Goal: Ask a question

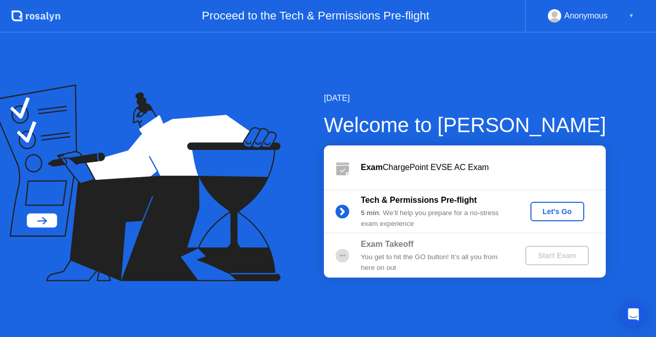
click at [553, 209] on div "Let's Go" at bounding box center [558, 212] width 46 height 8
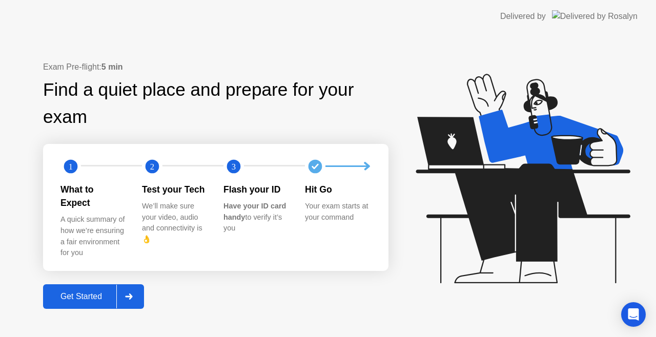
click at [99, 292] on div "Get Started" at bounding box center [81, 296] width 70 height 9
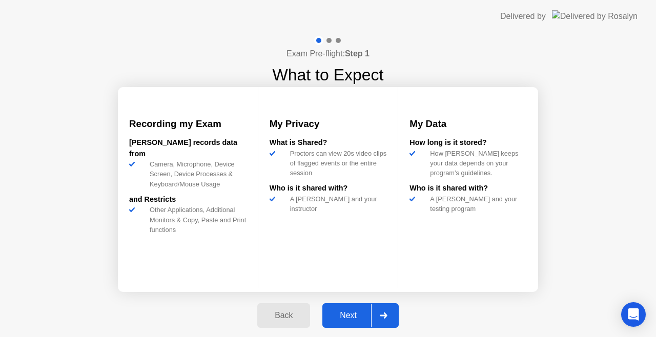
click at [349, 312] on div "Next" at bounding box center [348, 315] width 46 height 9
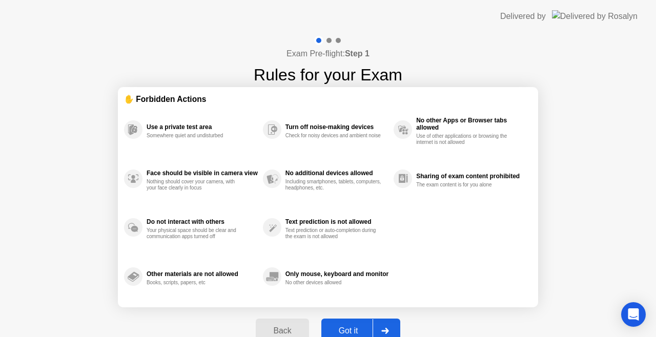
click at [349, 326] on div "Got it" at bounding box center [348, 330] width 48 height 9
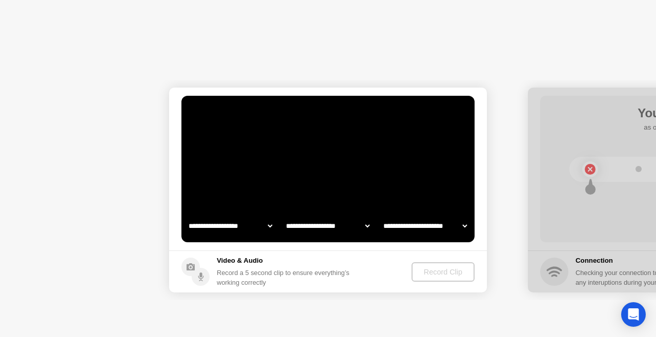
select select "**********"
select select "*******"
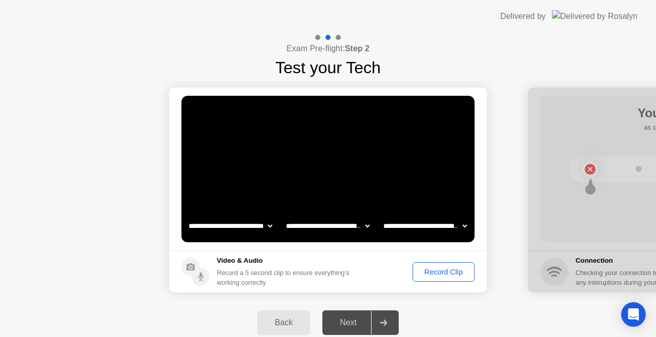
click at [437, 273] on div "Record Clip" at bounding box center [443, 272] width 55 height 8
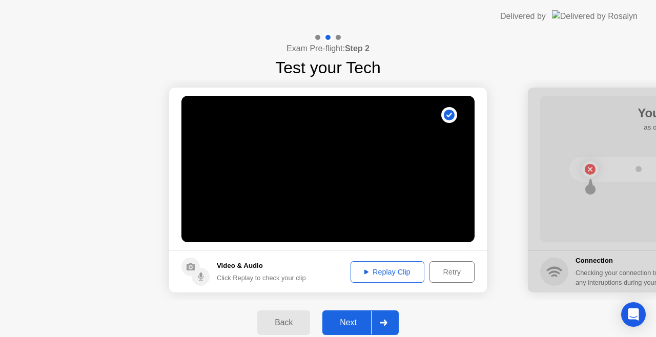
click at [386, 321] on icon at bounding box center [383, 323] width 7 height 6
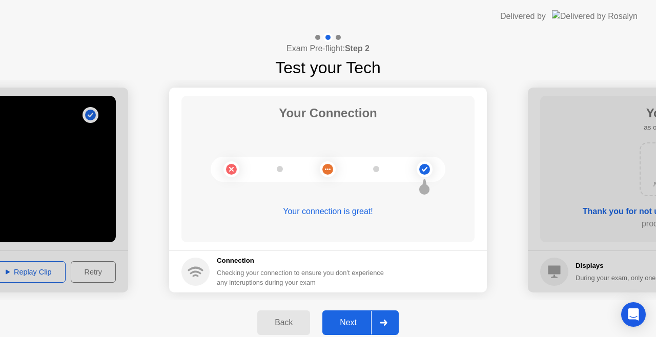
click at [386, 321] on icon at bounding box center [383, 323] width 7 height 6
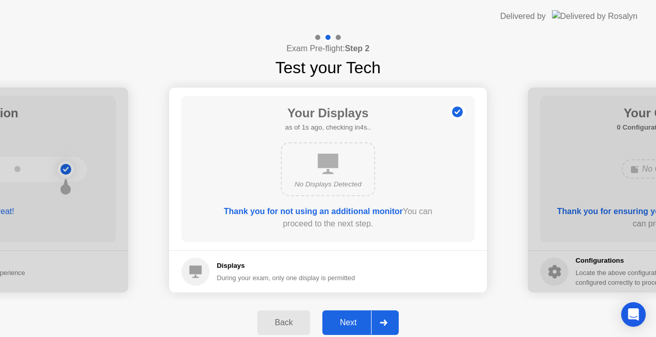
click at [387, 321] on icon at bounding box center [384, 323] width 8 height 6
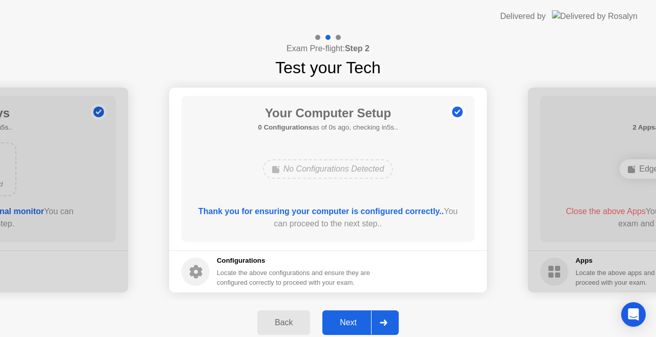
click at [387, 321] on icon at bounding box center [384, 323] width 8 height 6
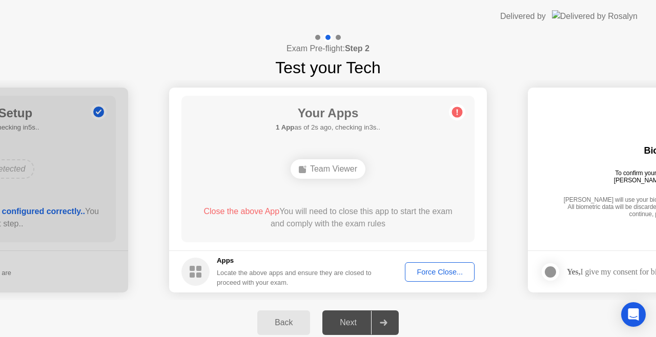
click at [338, 167] on div "Team Viewer" at bounding box center [328, 168] width 75 height 19
click at [438, 278] on button "Force Close..." at bounding box center [440, 271] width 70 height 19
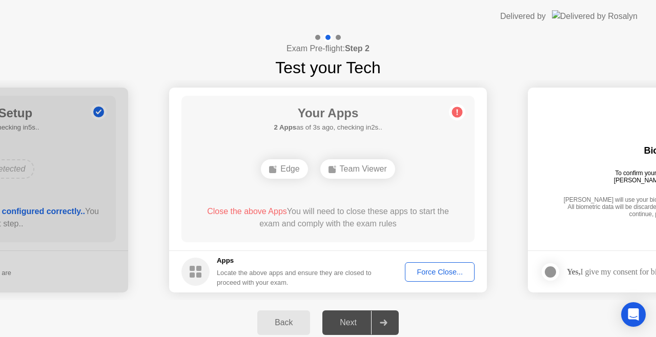
click at [432, 268] on div "Force Close..." at bounding box center [440, 272] width 63 height 8
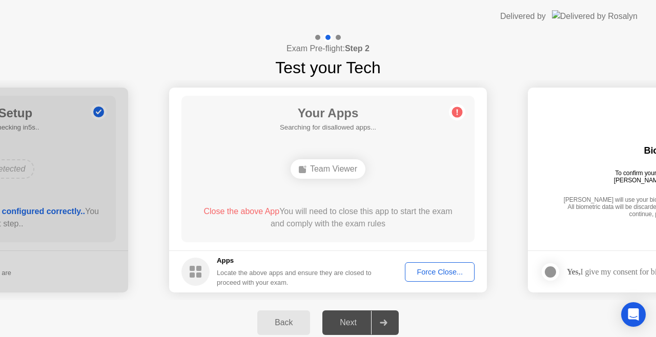
click at [484, 304] on div "Back Next" at bounding box center [328, 322] width 656 height 45
click at [446, 314] on div "Back Next" at bounding box center [328, 322] width 656 height 45
click at [637, 313] on icon "Open Intercom Messenger" at bounding box center [633, 314] width 12 height 13
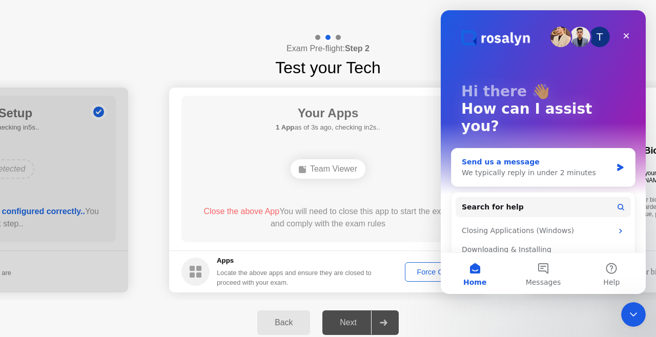
click at [581, 168] on div "We typically reply in under 2 minutes" at bounding box center [537, 173] width 150 height 11
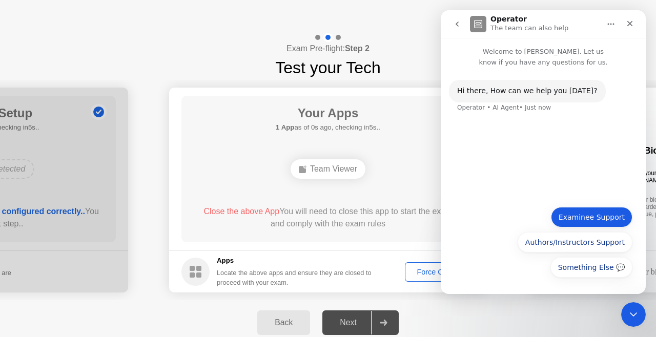
click at [617, 220] on button "Examinee Support" at bounding box center [591, 217] width 81 height 21
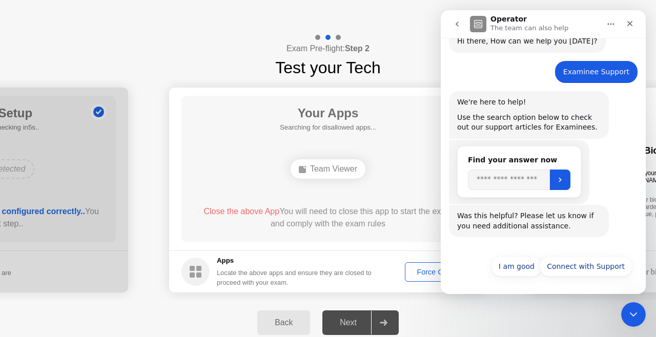
scroll to position [50, 0]
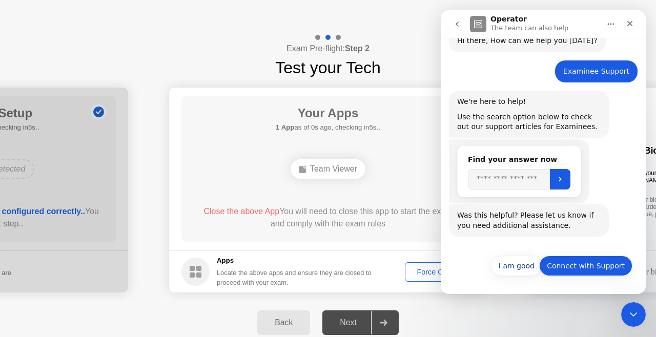
click at [588, 274] on button "Connect with Support" at bounding box center [585, 266] width 93 height 21
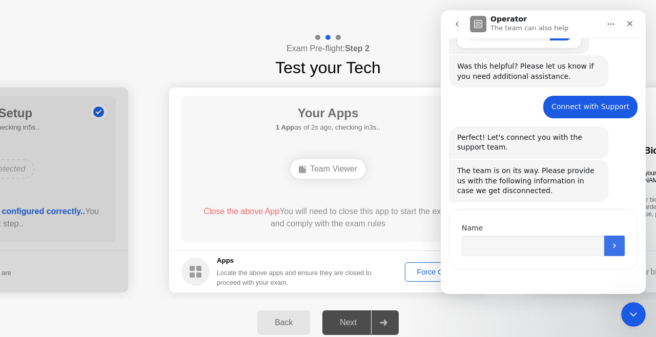
scroll to position [199, 0]
click at [590, 244] on input "Name" at bounding box center [533, 244] width 142 height 21
type input "*******"
click at [613, 246] on icon "Submit" at bounding box center [614, 244] width 3 height 5
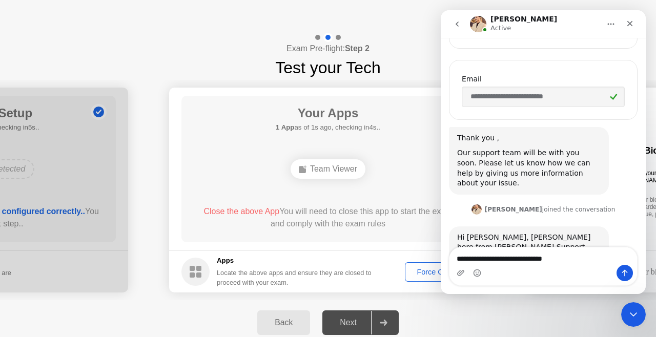
scroll to position [450, 0]
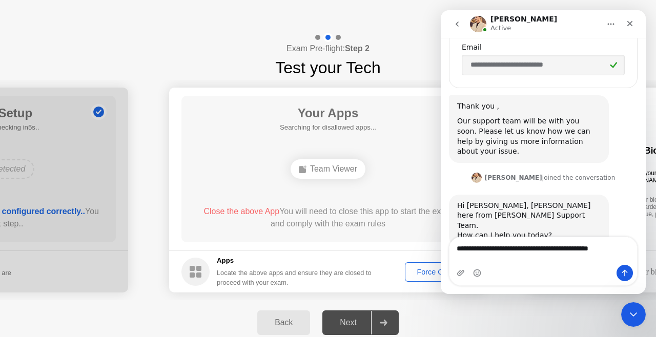
type textarea "**********"
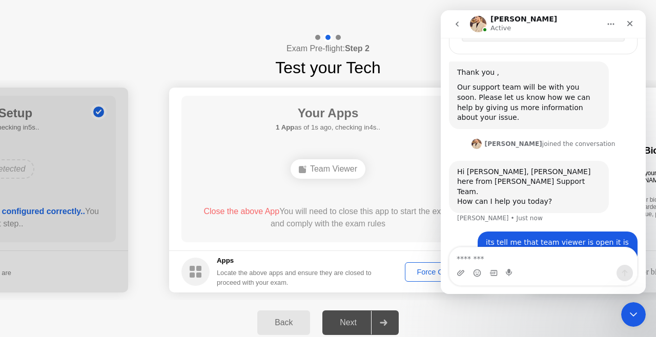
scroll to position [491, 0]
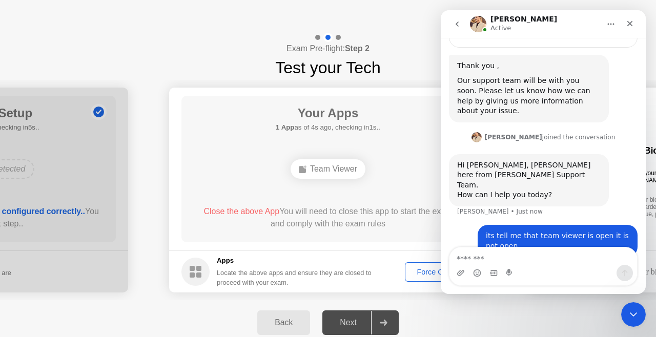
click at [583, 257] on textarea "Message…" at bounding box center [544, 256] width 188 height 17
type textarea "**********"
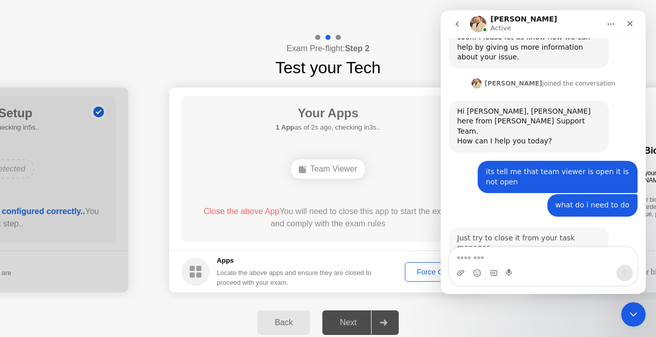
scroll to position [544, 0]
click at [416, 273] on div "Force Close..." at bounding box center [440, 272] width 63 height 8
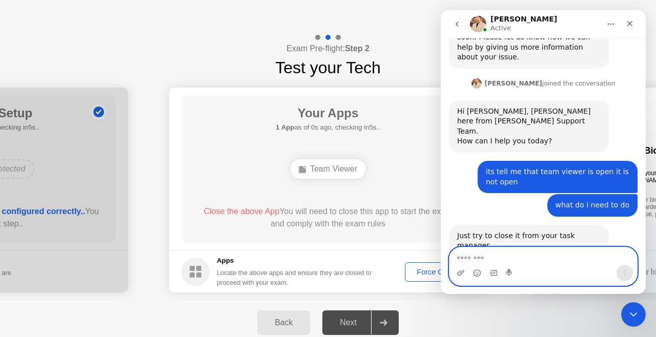
click at [549, 261] on textarea "Message…" at bounding box center [544, 256] width 188 height 17
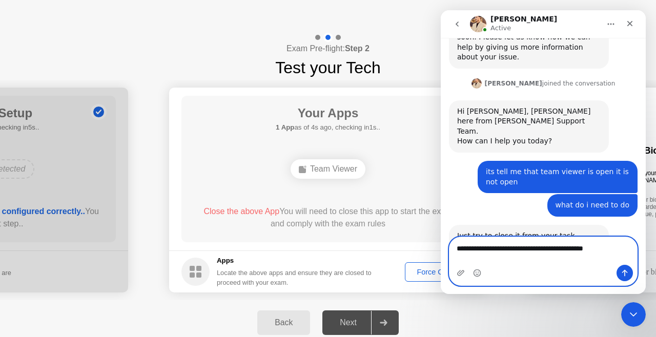
type textarea "**********"
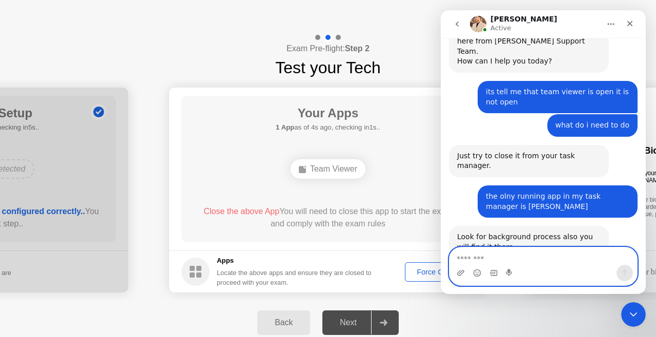
scroll to position [625, 0]
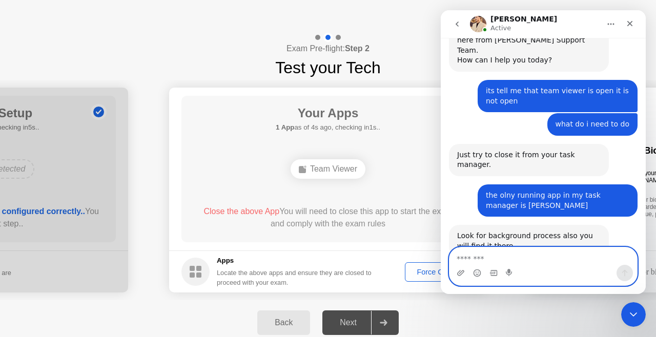
click at [536, 259] on textarea "Message…" at bounding box center [544, 256] width 188 height 17
type textarea "**********"
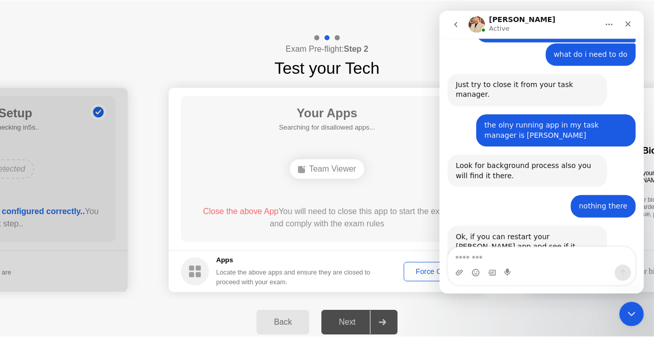
scroll to position [736, 0]
